Goal: Transaction & Acquisition: Obtain resource

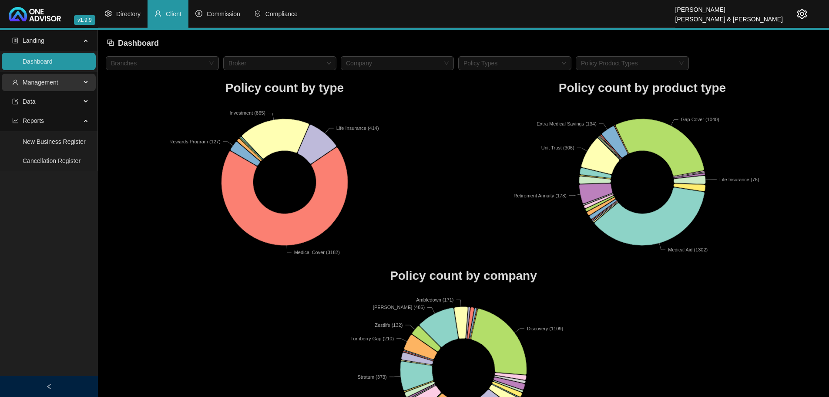
click at [66, 81] on span "Management" at bounding box center [46, 82] width 69 height 17
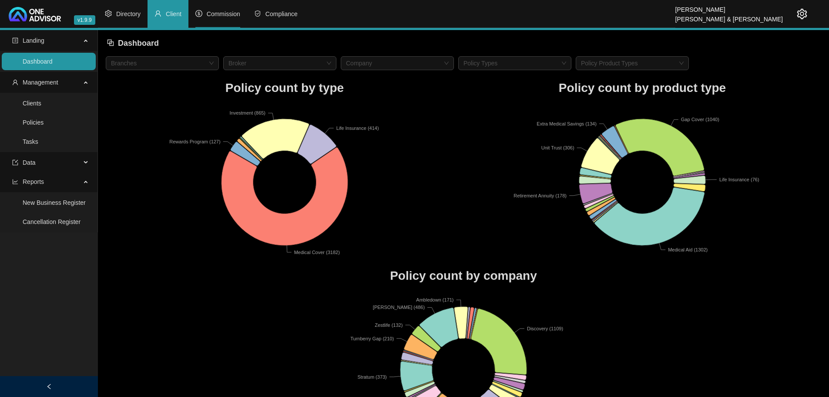
click at [226, 11] on span "Commission" at bounding box center [224, 13] width 34 height 7
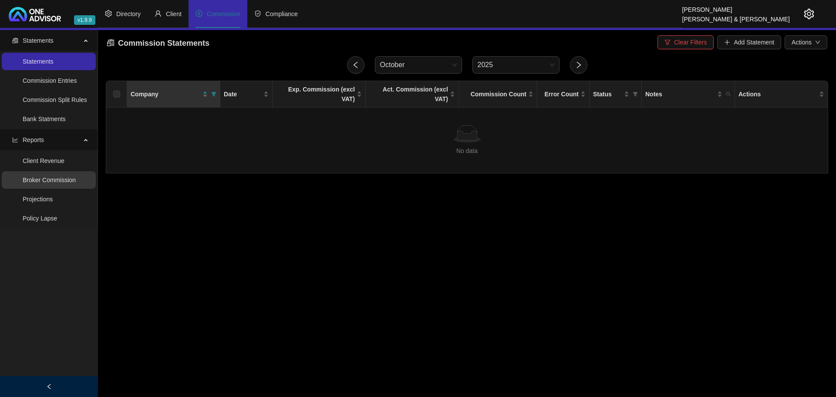
click at [56, 179] on link "Broker Commission" at bounding box center [49, 179] width 53 height 7
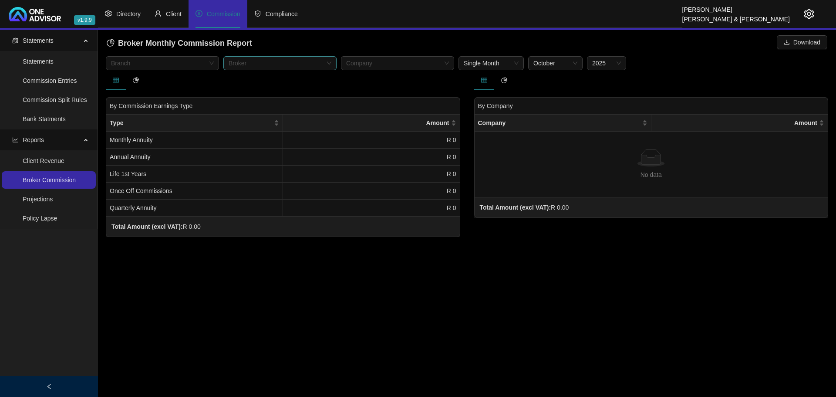
click at [300, 63] on div at bounding box center [275, 63] width 101 height 7
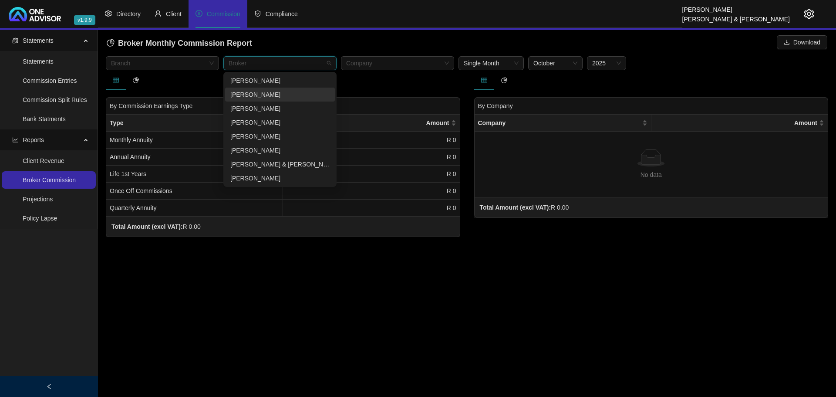
click at [255, 94] on div "[PERSON_NAME]" at bounding box center [279, 95] width 99 height 10
click at [382, 43] on div "Broker Monthly Commission Report Download" at bounding box center [467, 43] width 721 height 19
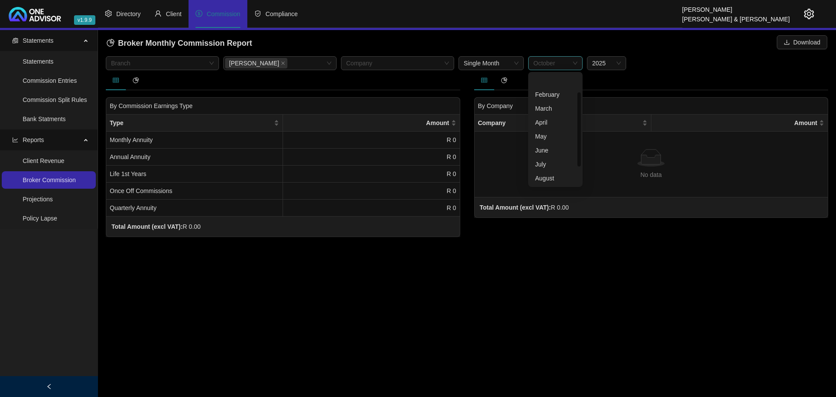
click at [572, 60] on span "October" at bounding box center [555, 63] width 44 height 13
click at [551, 162] on div "September" at bounding box center [555, 164] width 40 height 10
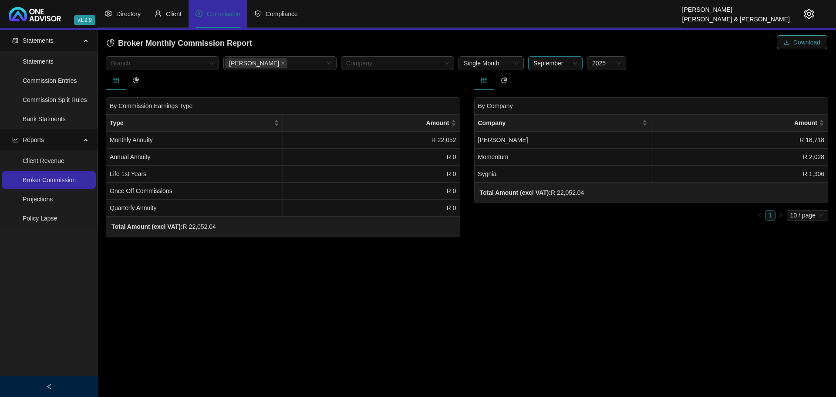
click at [792, 41] on button "Download" at bounding box center [802, 42] width 51 height 14
click at [362, 329] on main "Statements Statements Commission Entries Commission Split Rules Bank Statments …" at bounding box center [418, 213] width 836 height 367
click at [174, 11] on span "Client" at bounding box center [174, 13] width 16 height 7
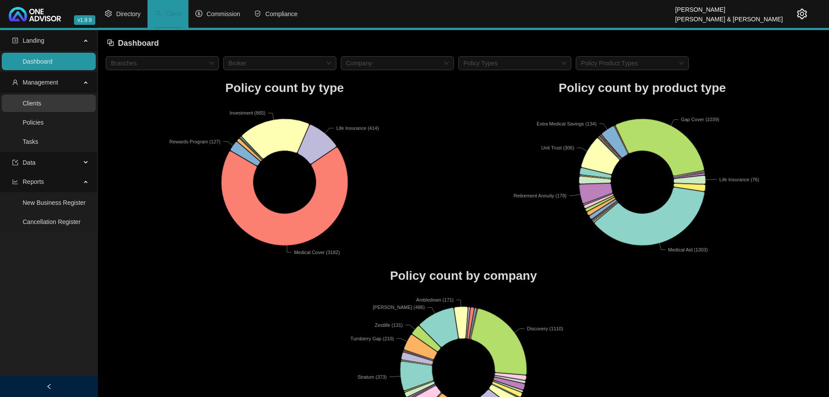
click at [34, 102] on link "Clients" at bounding box center [32, 103] width 19 height 7
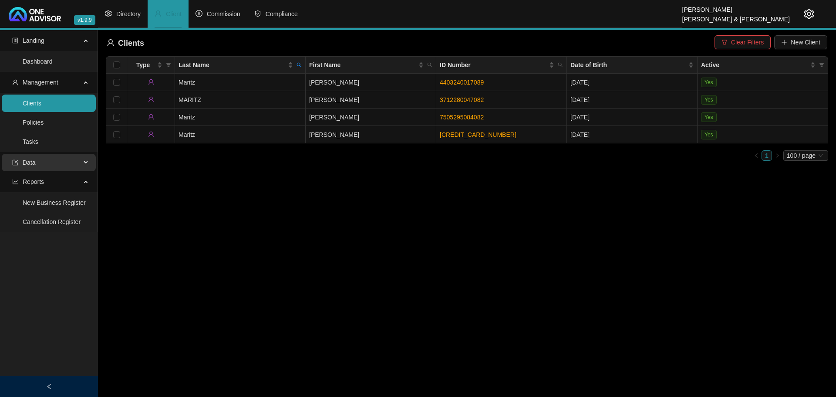
click at [76, 158] on span "Data" at bounding box center [46, 162] width 69 height 17
click at [809, 10] on icon "setting" at bounding box center [809, 14] width 10 height 10
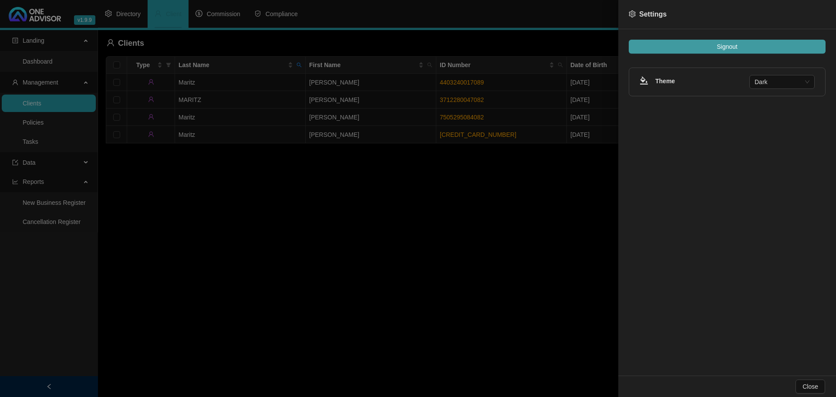
click at [735, 43] on span "Signout" at bounding box center [727, 47] width 20 height 10
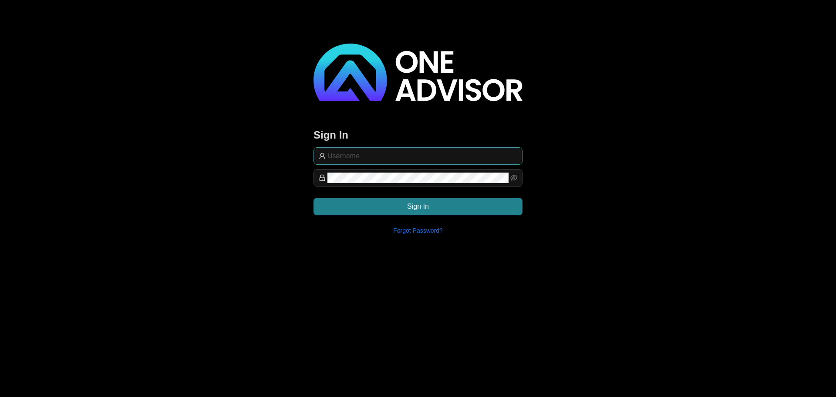
click at [332, 152] on input "text" at bounding box center [422, 156] width 190 height 10
type input "support@hvmws"
click at [428, 207] on span "Sign In" at bounding box center [418, 206] width 22 height 10
